Goal: Information Seeking & Learning: Learn about a topic

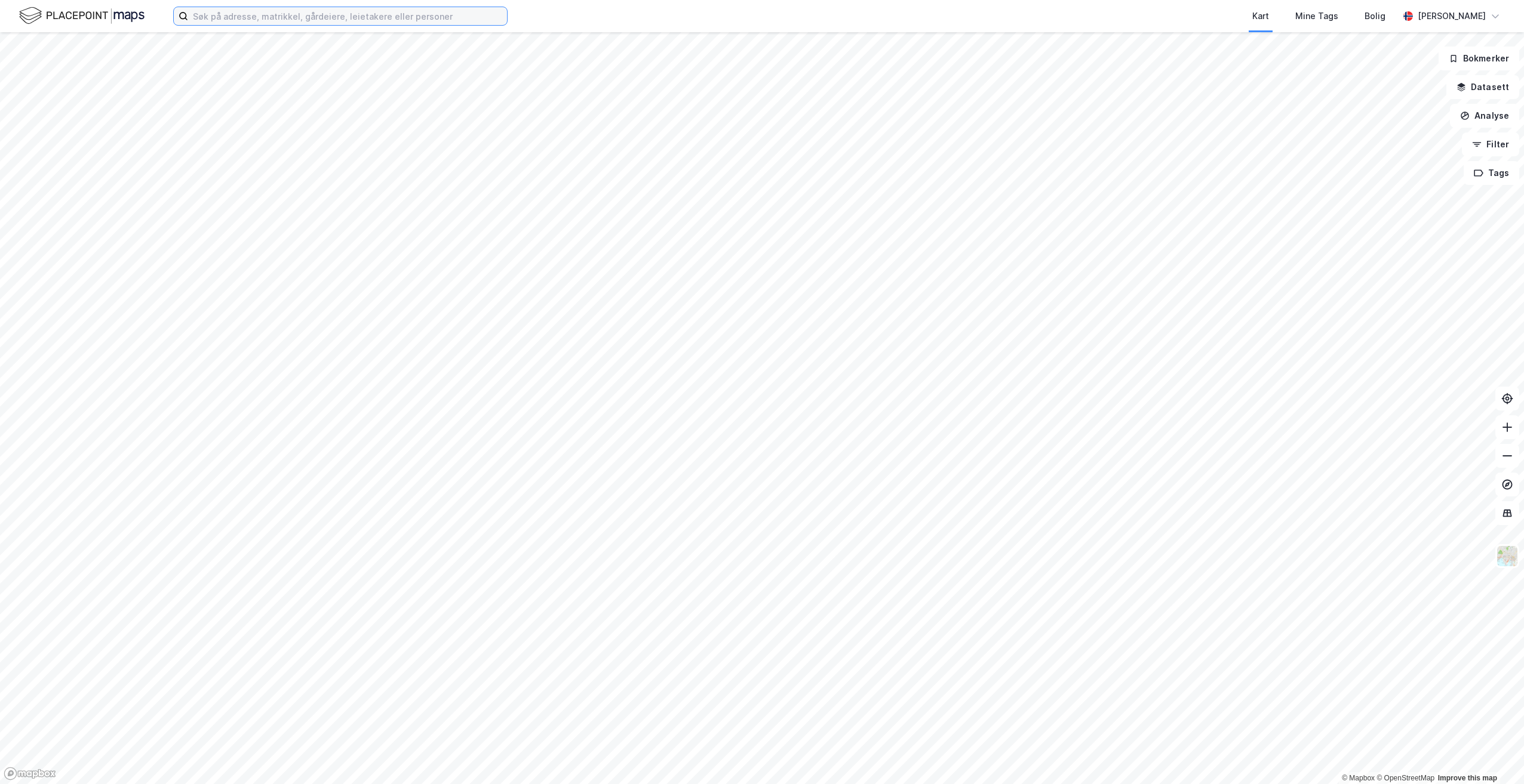
click at [276, 19] on input at bounding box center [347, 16] width 319 height 18
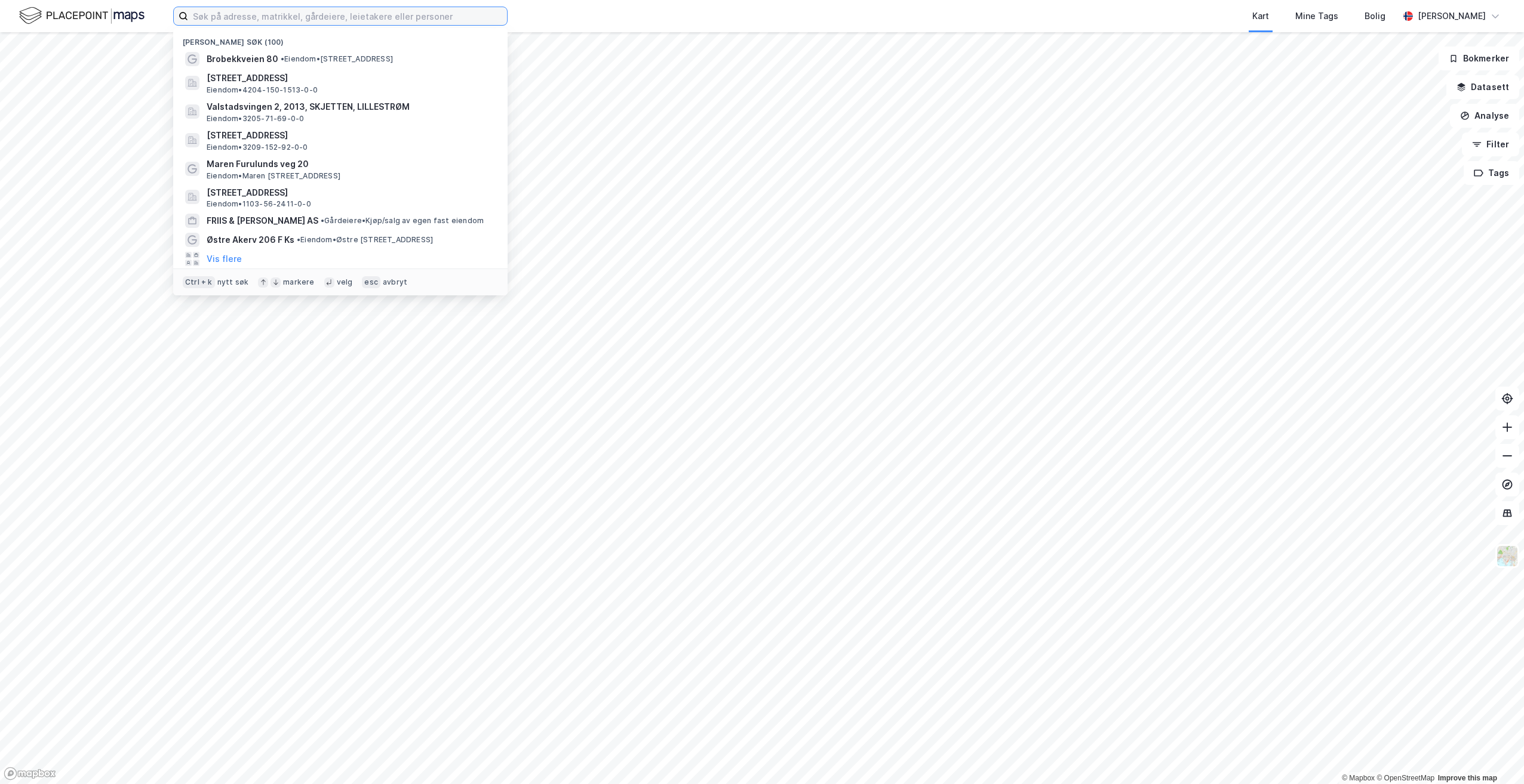
paste input "[STREET_ADDRESS]"
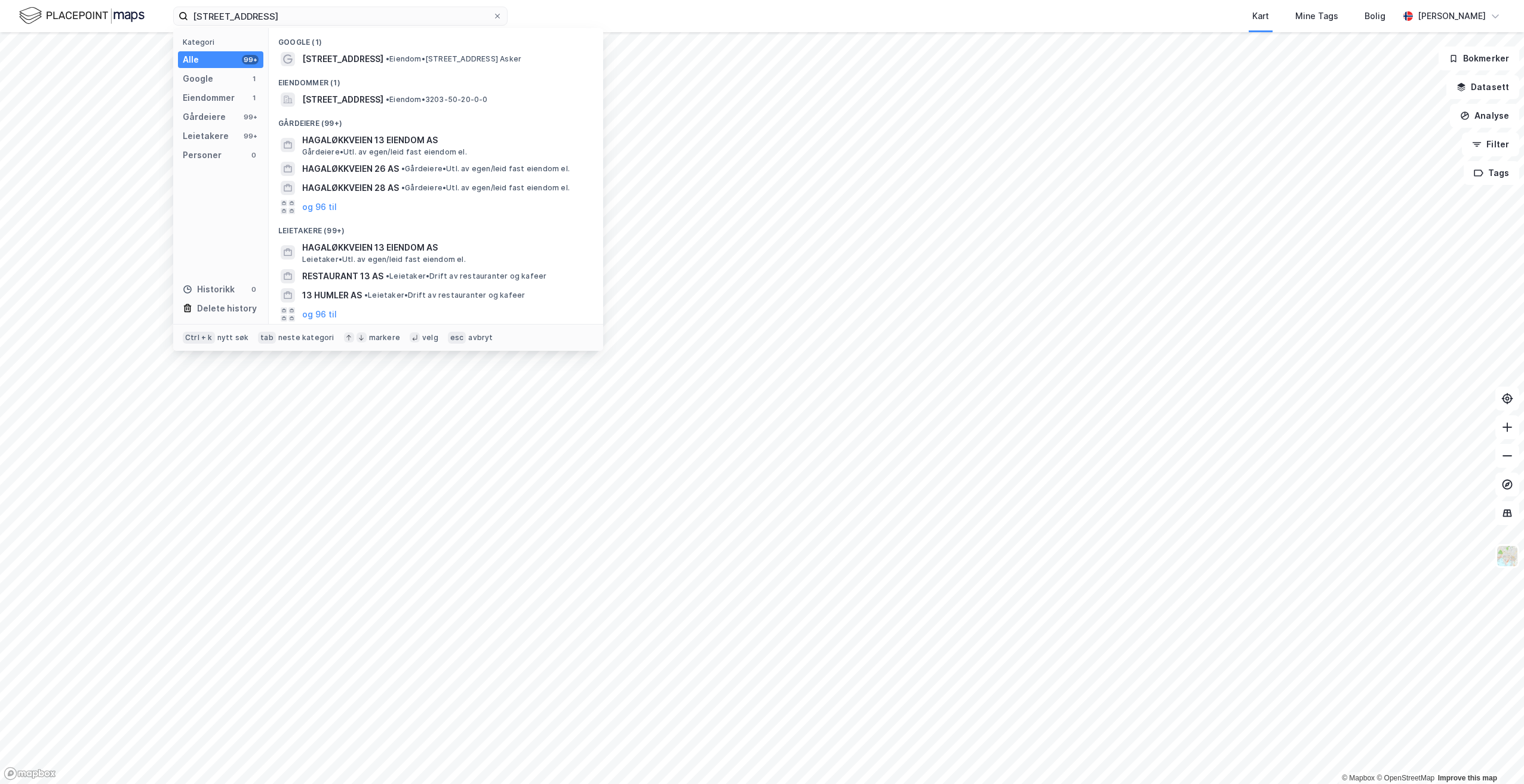
click at [383, 103] on span "[STREET_ADDRESS]" at bounding box center [343, 99] width 81 height 14
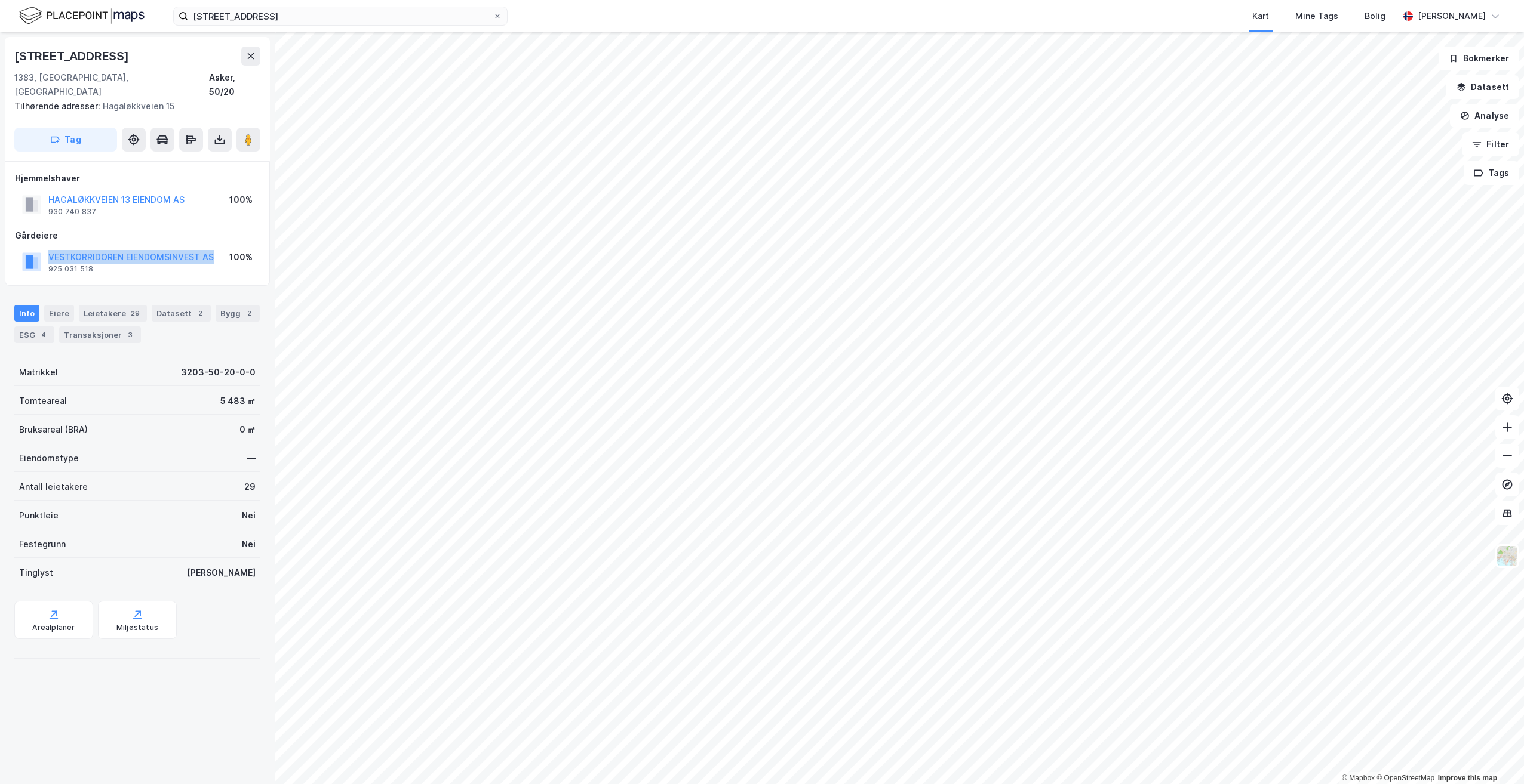
drag, startPoint x: 217, startPoint y: 244, endPoint x: 51, endPoint y: 240, distance: 166.0
click at [51, 248] on div "VESTKORRIDOREN EIENDOMSINVEST AS 925 031 518 100%" at bounding box center [137, 262] width 244 height 29
copy button "VESTKORRIDOREN EIENDOMSINVEST AS"
click at [240, 18] on input "[STREET_ADDRESS]" at bounding box center [340, 16] width 304 height 18
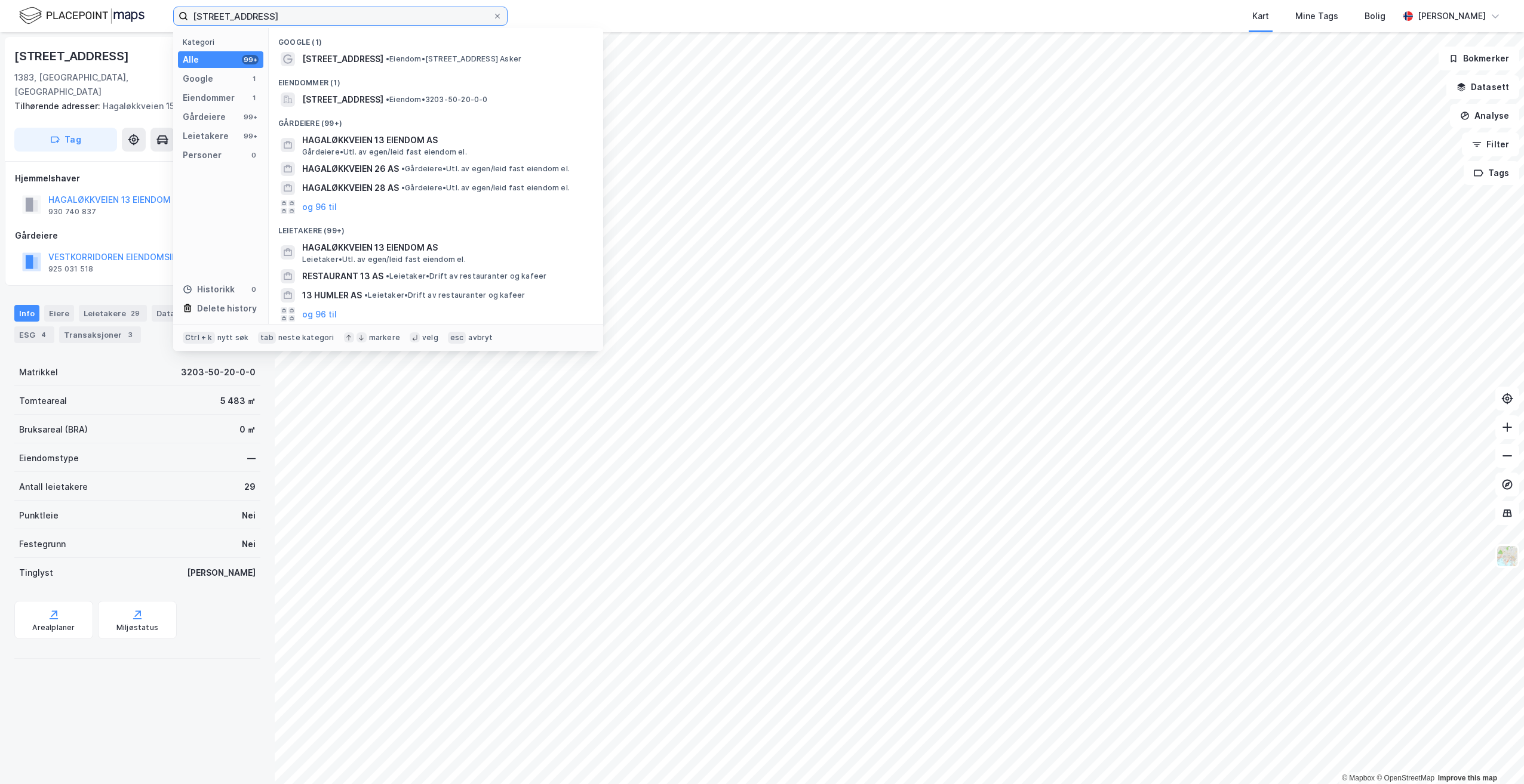
click at [240, 18] on input "[STREET_ADDRESS]" at bounding box center [340, 16] width 304 height 18
paste input "Bragernes Torg 11"
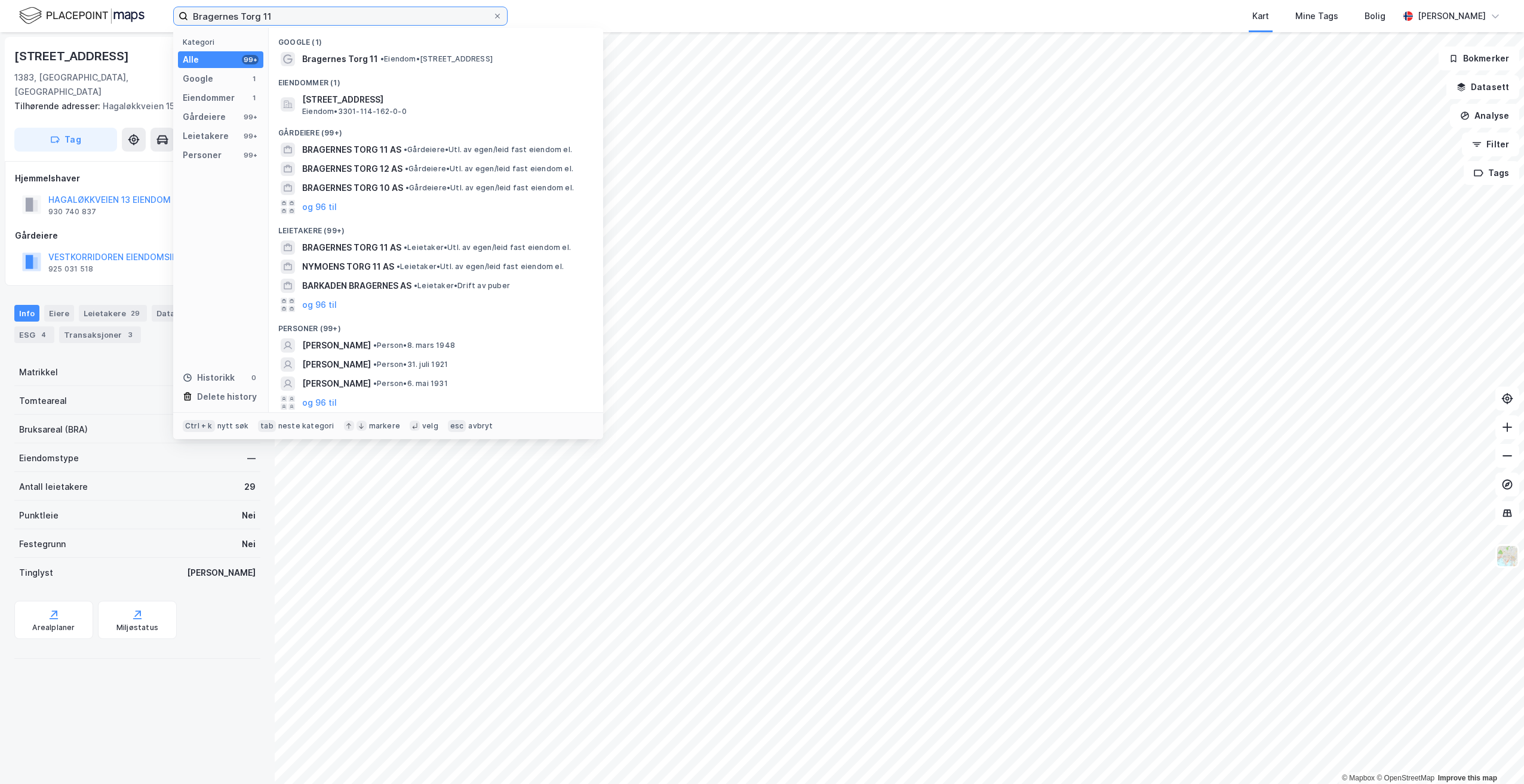
type input "Bragernes Torg 11"
click at [436, 101] on span "[STREET_ADDRESS]" at bounding box center [445, 99] width 287 height 14
